Goal: Task Accomplishment & Management: Use online tool/utility

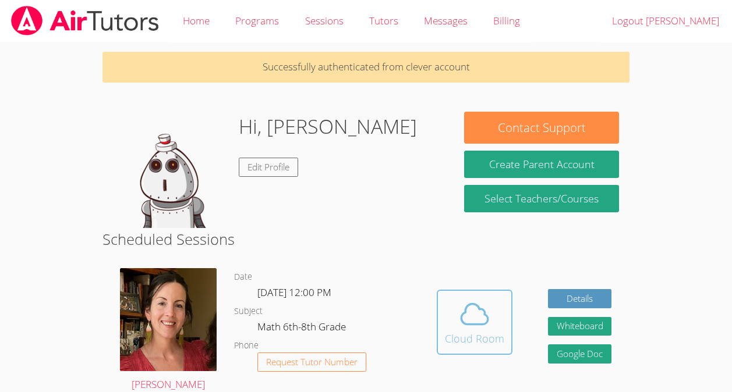
click at [488, 304] on icon at bounding box center [474, 314] width 33 height 33
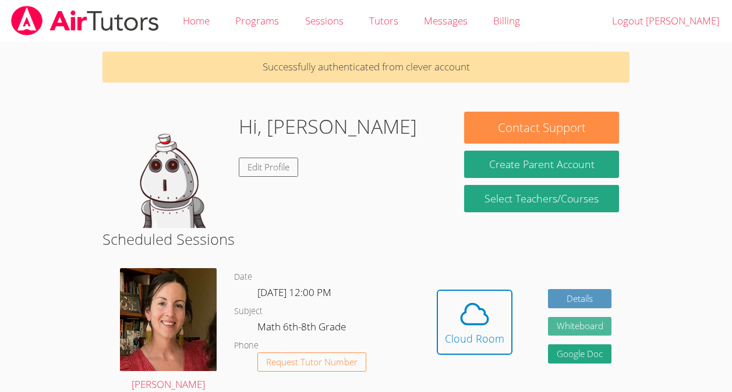
click at [588, 324] on button "Whiteboard" at bounding box center [580, 326] width 64 height 19
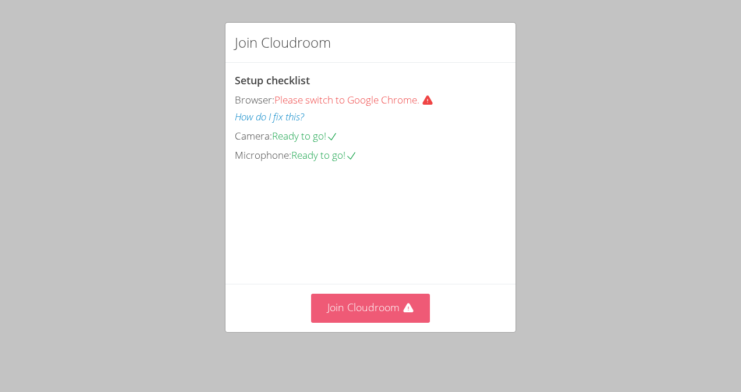
click at [400, 318] on button "Join Cloudroom" at bounding box center [370, 308] width 119 height 29
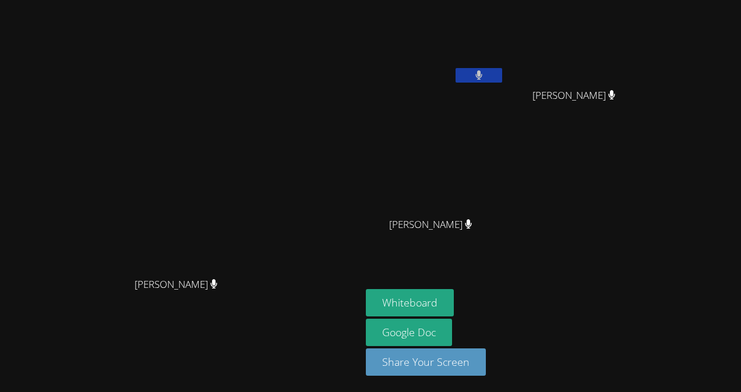
drag, startPoint x: 687, startPoint y: 63, endPoint x: 686, endPoint y: 72, distance: 8.8
click at [647, 72] on video at bounding box center [578, 44] width 139 height 78
drag, startPoint x: 500, startPoint y: 41, endPoint x: 516, endPoint y: 84, distance: 46.4
click at [504, 84] on div "[PERSON_NAME]" at bounding box center [435, 46] width 139 height 83
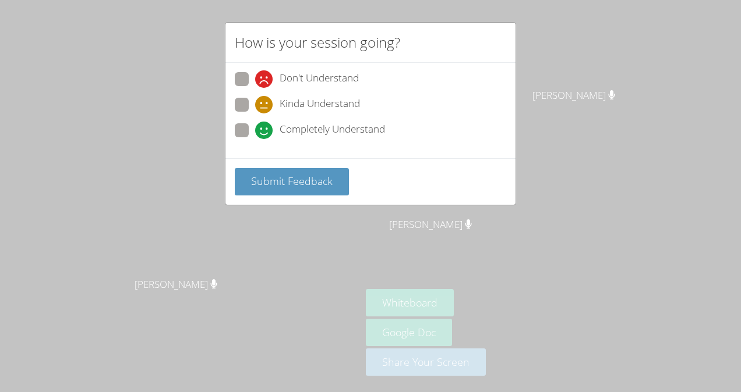
click at [255, 139] on span at bounding box center [255, 139] width 0 height 0
click at [255, 129] on input "Completely Understand" at bounding box center [260, 128] width 10 height 10
radio input "true"
click at [293, 174] on span "Submit Feedback" at bounding box center [292, 181] width 82 height 14
